Goal: Check status: Check status

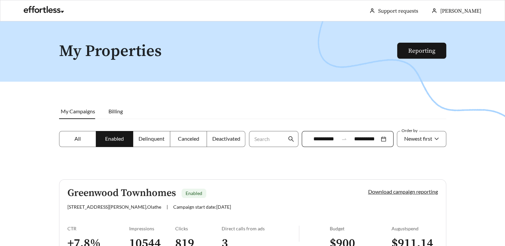
drag, startPoint x: 129, startPoint y: 50, endPoint x: 122, endPoint y: 47, distance: 7.9
click at [129, 51] on h1 "My Properties" at bounding box center [228, 52] width 339 height 18
click at [56, 8] on link at bounding box center [44, 11] width 40 height 7
click at [28, 10] on link at bounding box center [44, 11] width 40 height 7
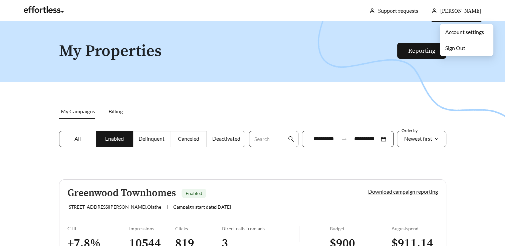
click at [472, 12] on span "[PERSON_NAME]" at bounding box center [460, 11] width 41 height 7
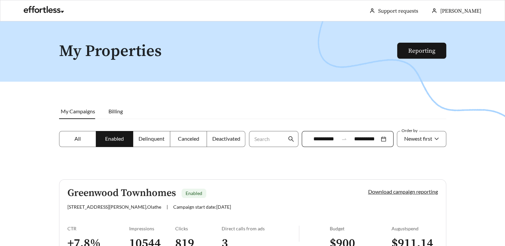
click at [72, 137] on label "All" at bounding box center [77, 139] width 37 height 16
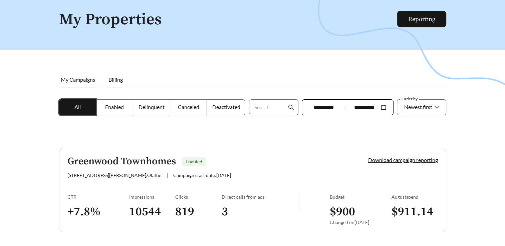
scroll to position [52, 0]
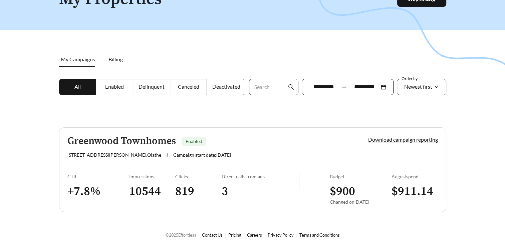
click at [218, 154] on div "[STREET_ADDRESS][PERSON_NAME] | Campaign start date: [DATE]" at bounding box center [206, 155] width 278 height 6
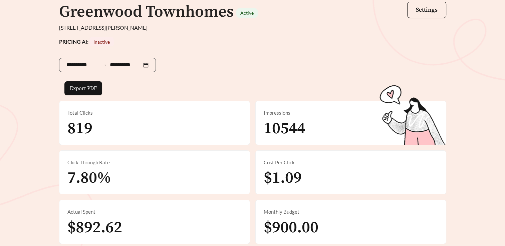
scroll to position [67, 0]
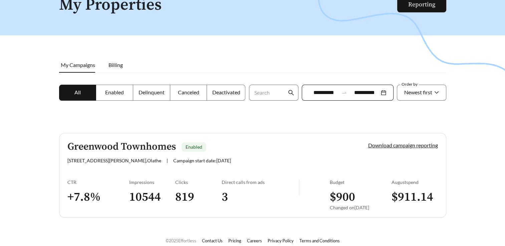
scroll to position [52, 0]
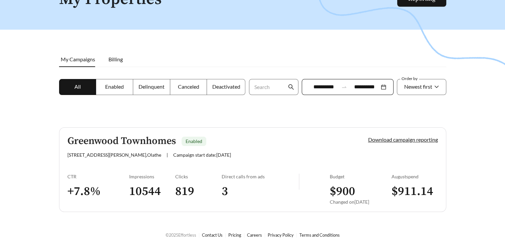
click at [222, 152] on div "[STREET_ADDRESS][PERSON_NAME] | Campaign start date: [DATE]" at bounding box center [206, 155] width 278 height 6
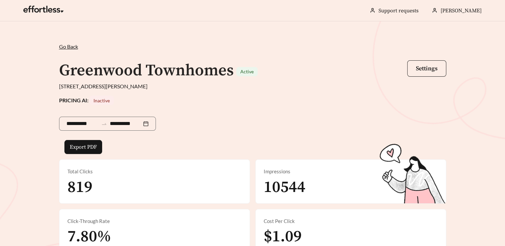
scroll to position [33, 0]
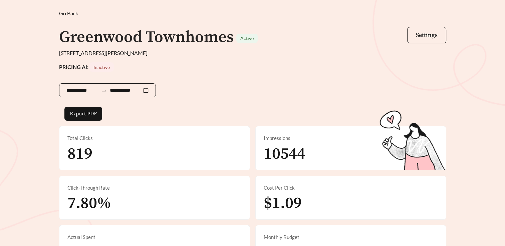
click at [153, 91] on div "**********" at bounding box center [107, 90] width 97 height 14
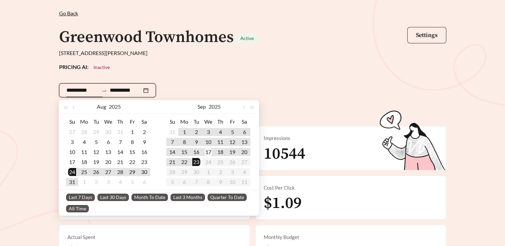
type input "**********"
click at [209, 151] on div "17" at bounding box center [208, 152] width 8 height 8
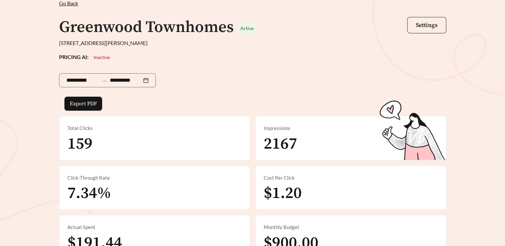
scroll to position [33, 0]
